Goal: Register for event/course

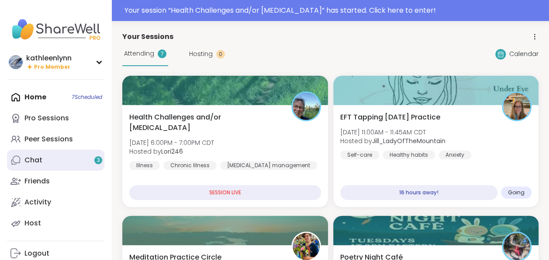
click at [63, 163] on link "Chat 3" at bounding box center [55, 159] width 97 height 21
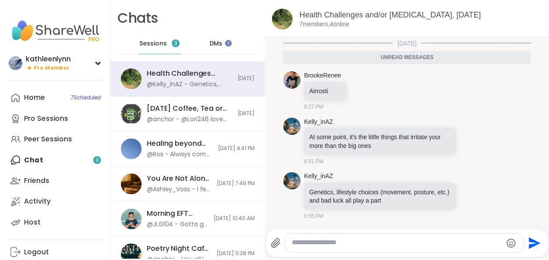
scroll to position [111, 0]
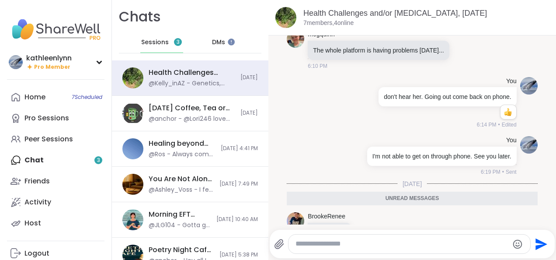
click at [146, 40] on span "Sessions" at bounding box center [155, 42] width 28 height 9
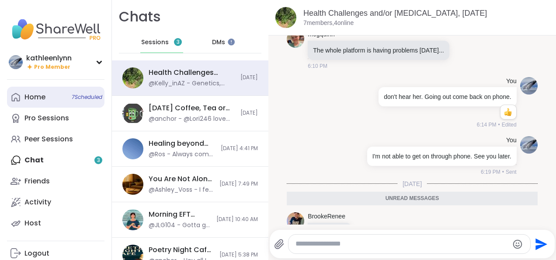
click at [41, 99] on div "Home 7 Scheduled" at bounding box center [34, 97] width 21 height 10
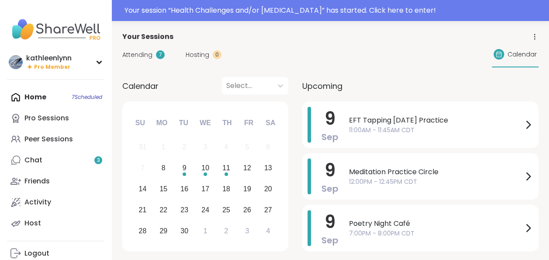
click at [140, 55] on span "Attending" at bounding box center [137, 54] width 30 height 9
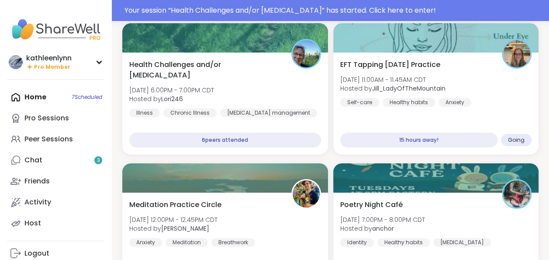
scroll to position [105, 0]
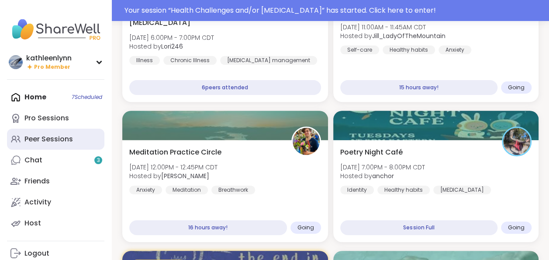
click at [66, 134] on link "Peer Sessions" at bounding box center [55, 138] width 97 height 21
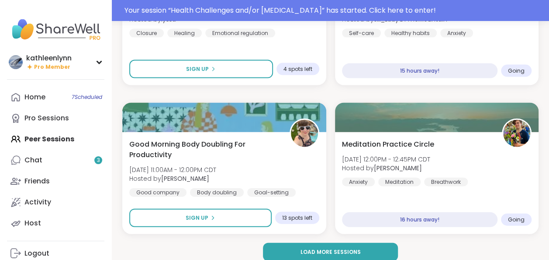
scroll to position [2577, 0]
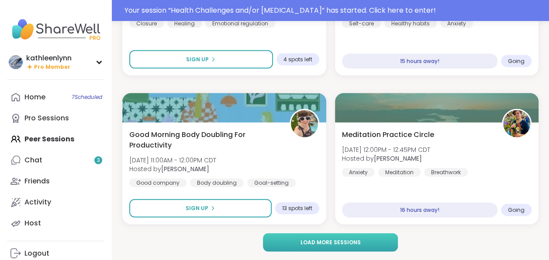
click at [326, 240] on span "Load more sessions" at bounding box center [330, 242] width 60 height 8
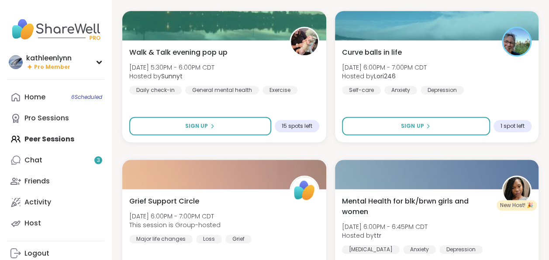
scroll to position [3657, 0]
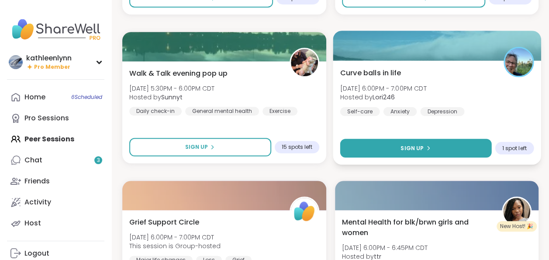
click at [386, 146] on button "Sign Up" at bounding box center [415, 148] width 151 height 19
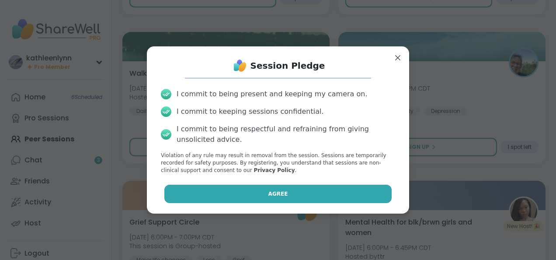
click at [333, 195] on button "Agree" at bounding box center [278, 193] width 228 height 18
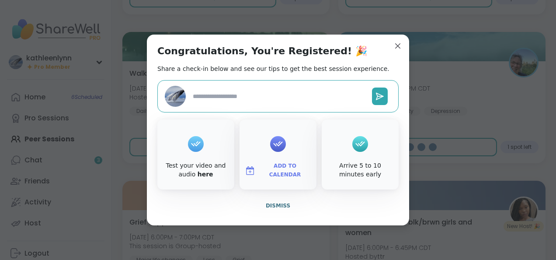
type textarea "*"
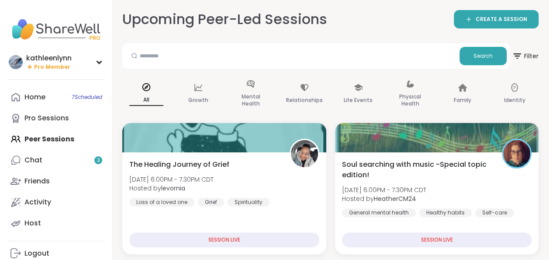
scroll to position [0, 0]
